Goal: Transaction & Acquisition: Book appointment/travel/reservation

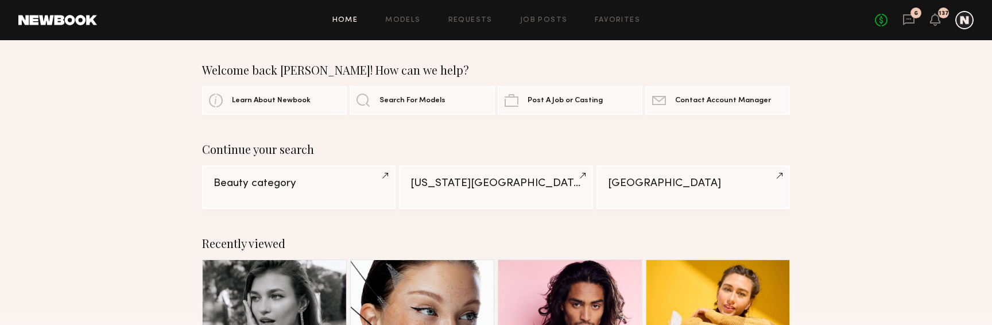
click at [480, 22] on link "Requests" at bounding box center [470, 20] width 44 height 7
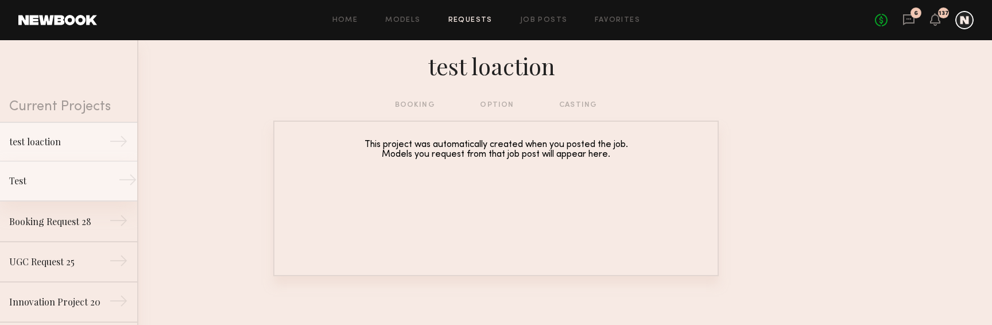
click at [73, 187] on div "Test" at bounding box center [59, 181] width 100 height 14
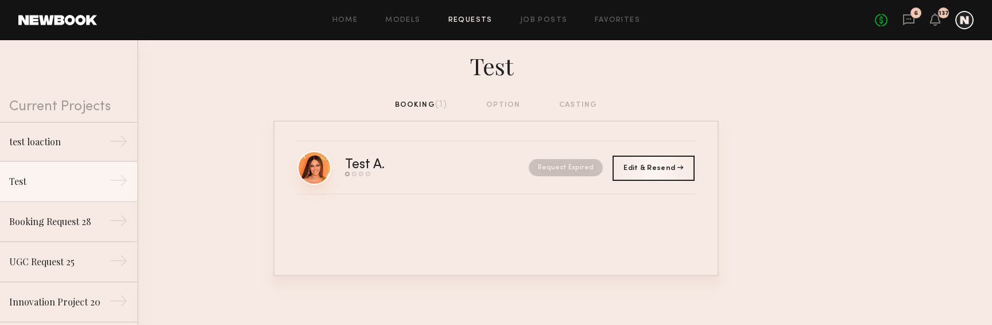
click at [314, 165] on link at bounding box center [314, 168] width 34 height 34
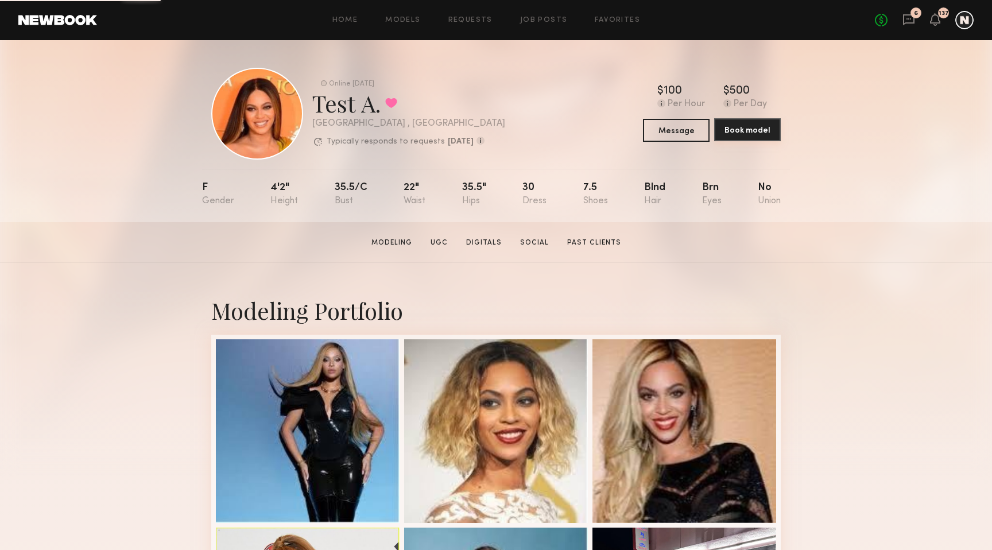
click at [748, 136] on button "Book model" at bounding box center [747, 129] width 67 height 23
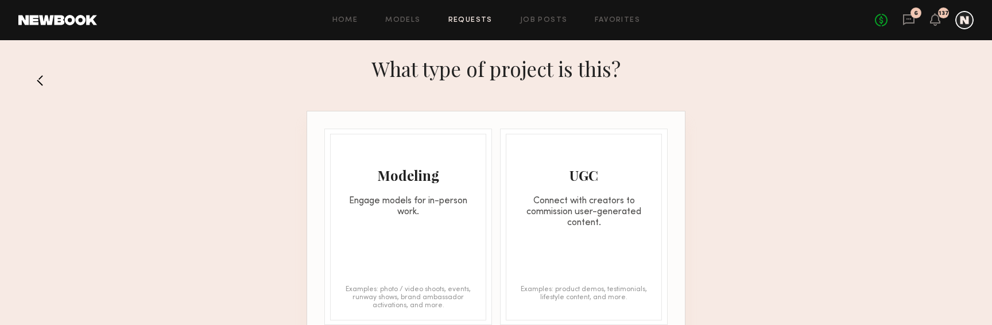
click at [716, 145] on section "What type of project is this? Modeling Engage models for in-person work. Exampl…" at bounding box center [496, 195] width 992 height 293
click at [572, 195] on div "UGC Connect with creators to commission user-generated content." at bounding box center [583, 181] width 155 height 94
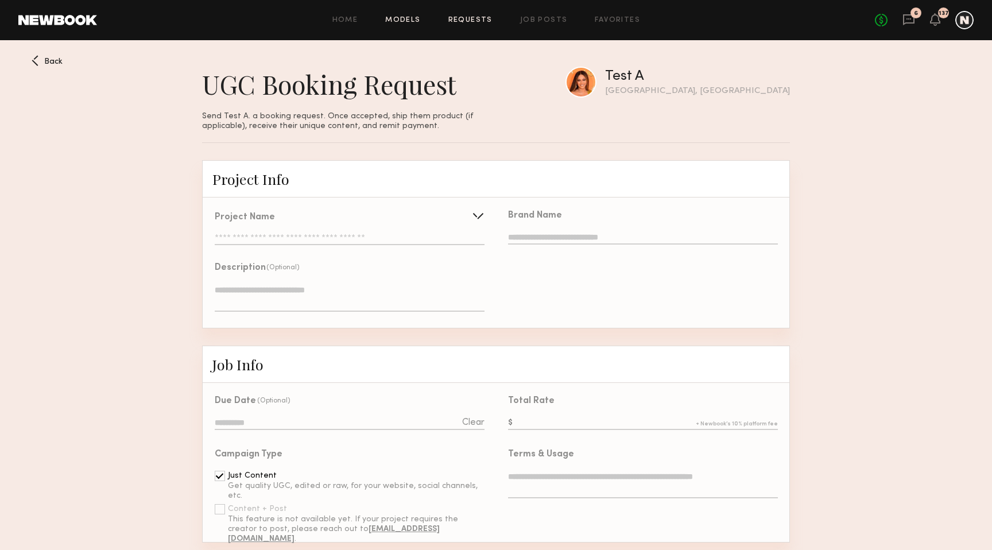
click at [408, 20] on link "Models" at bounding box center [402, 20] width 35 height 7
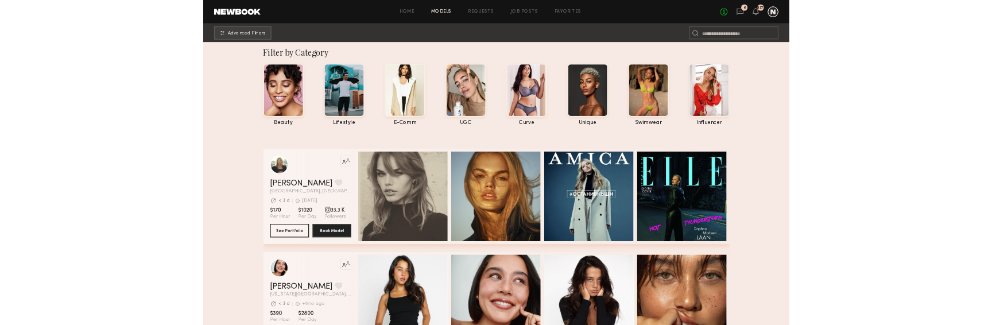
scroll to position [148, 0]
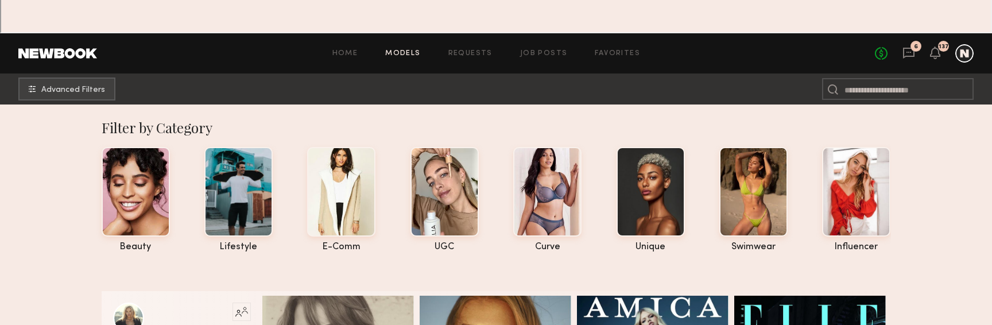
scroll to position [62, 0]
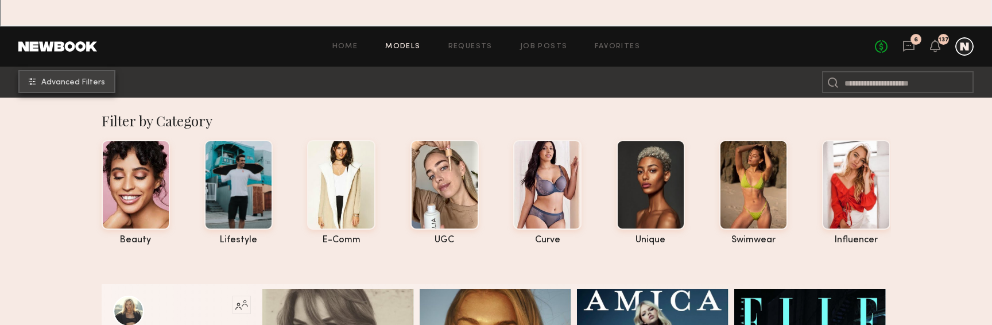
click at [32, 78] on common-icon "undefined" at bounding box center [32, 81] width 7 height 7
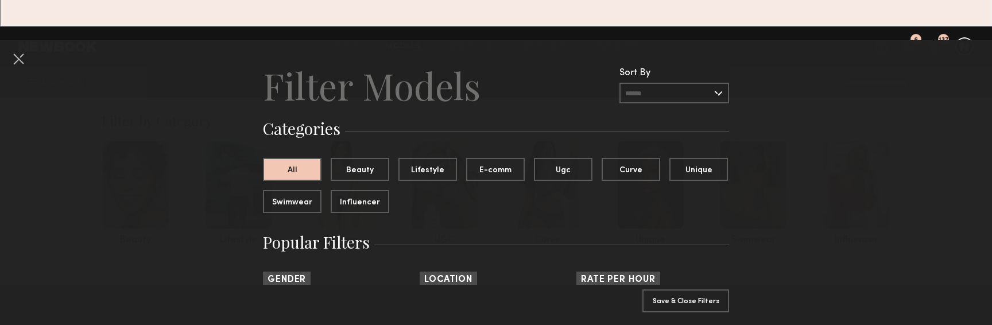
scroll to position [0, 0]
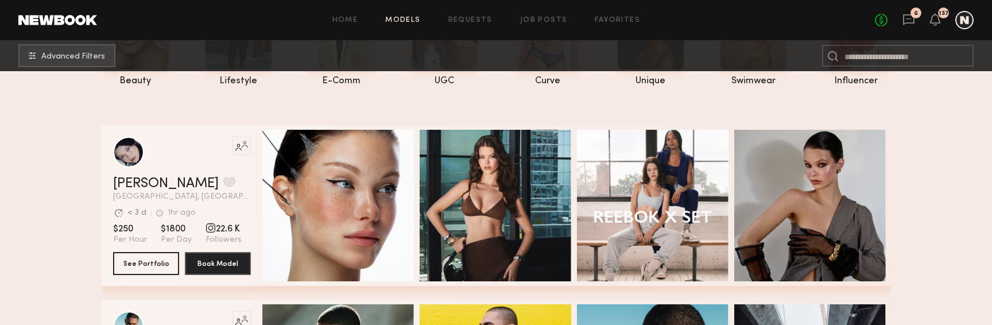
scroll to position [204, 0]
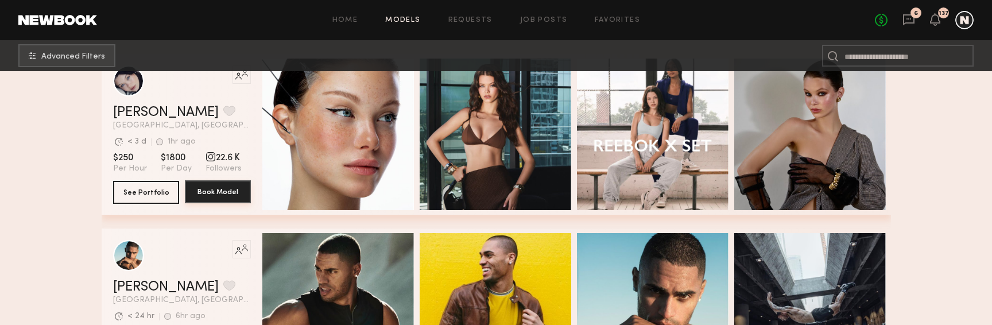
click at [230, 197] on button "Book Model" at bounding box center [218, 191] width 66 height 23
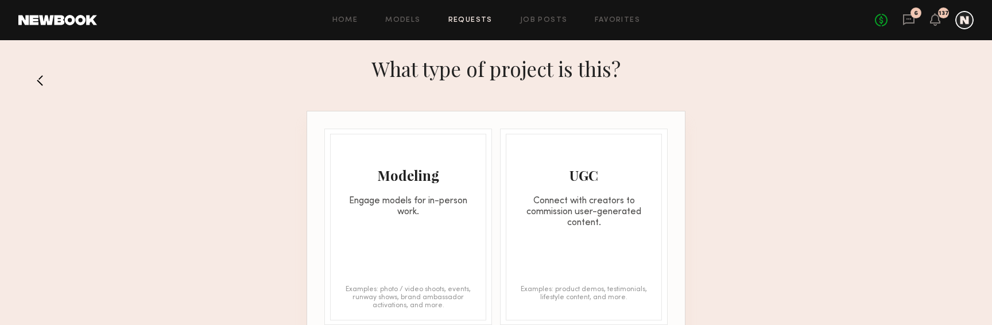
click at [603, 208] on div "Connect with creators to commission user-generated content." at bounding box center [583, 212] width 155 height 33
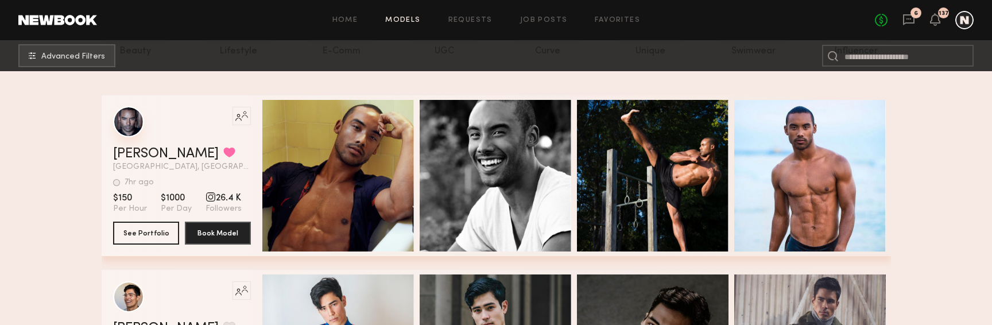
scroll to position [218, 0]
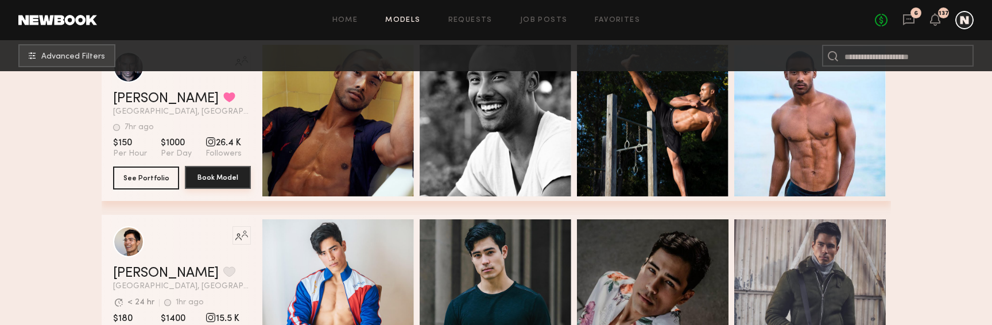
click at [225, 175] on button "Book Model" at bounding box center [218, 177] width 66 height 23
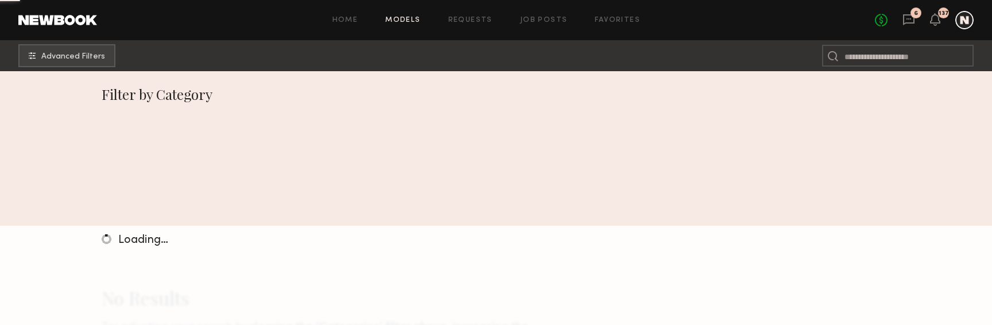
scroll to position [218, 0]
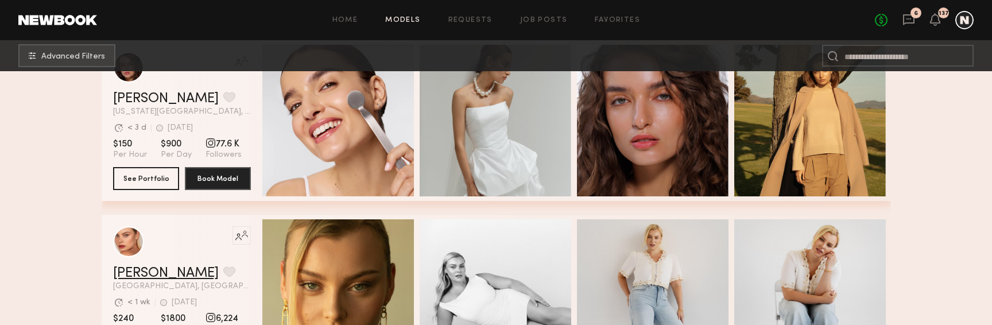
click at [165, 274] on link "[PERSON_NAME]" at bounding box center [166, 273] width 106 height 14
